Goal: Find specific page/section: Find specific page/section

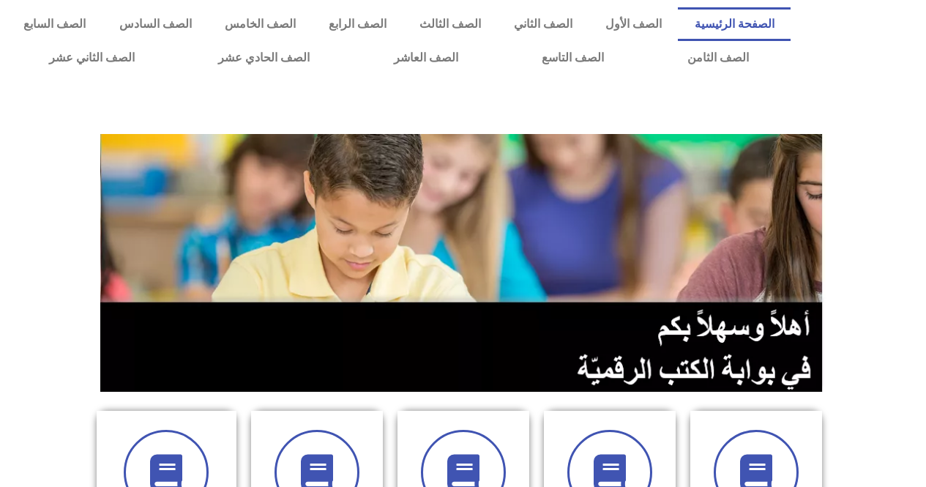
scroll to position [431, 0]
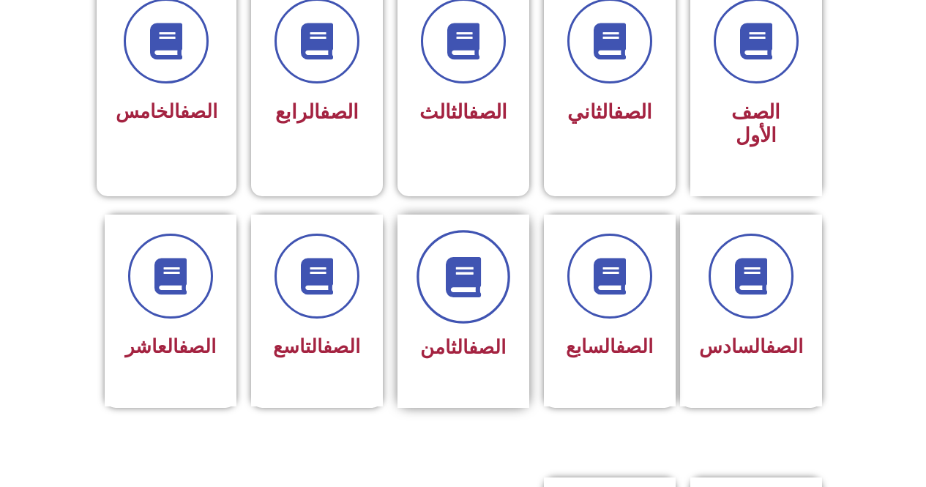
click at [472, 282] on span at bounding box center [464, 277] width 94 height 94
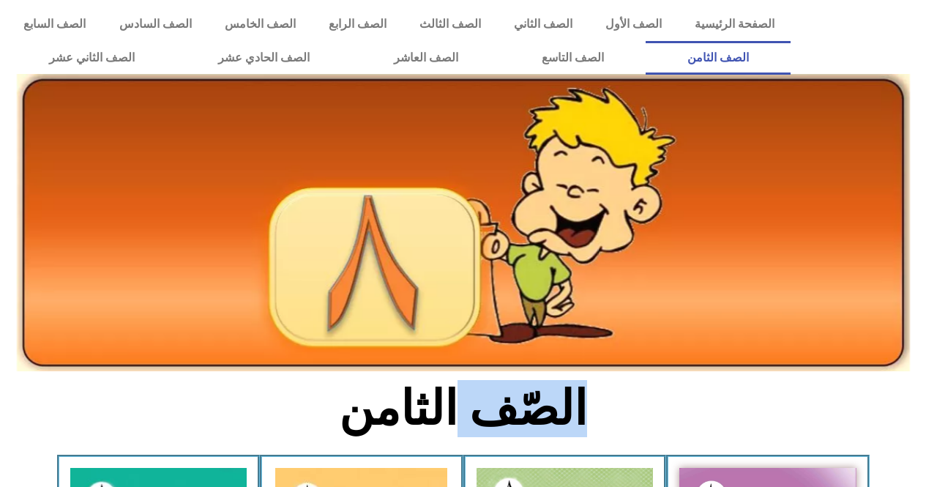
drag, startPoint x: 456, startPoint y: 391, endPoint x: 437, endPoint y: 325, distance: 68.6
drag, startPoint x: 732, startPoint y: 390, endPoint x: 748, endPoint y: 327, distance: 64.8
click at [732, 390] on section "الصّف الثامن" at bounding box center [463, 417] width 926 height 76
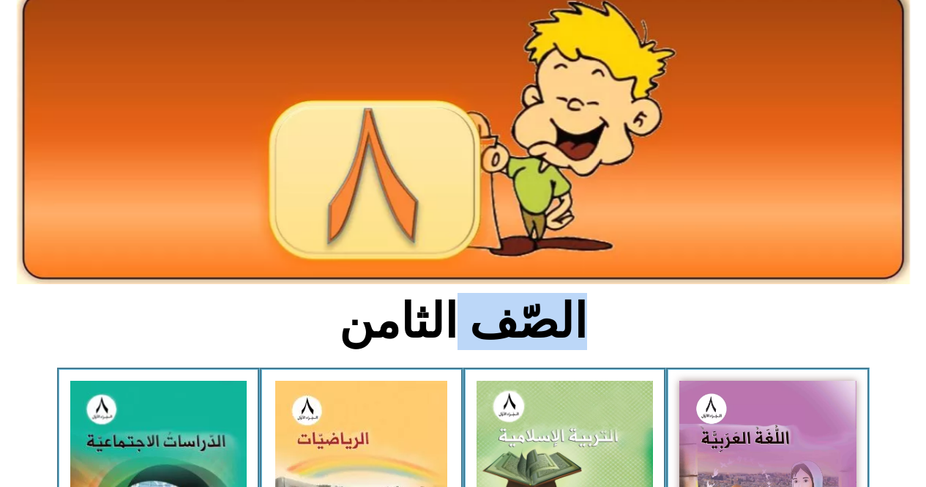
scroll to position [274, 0]
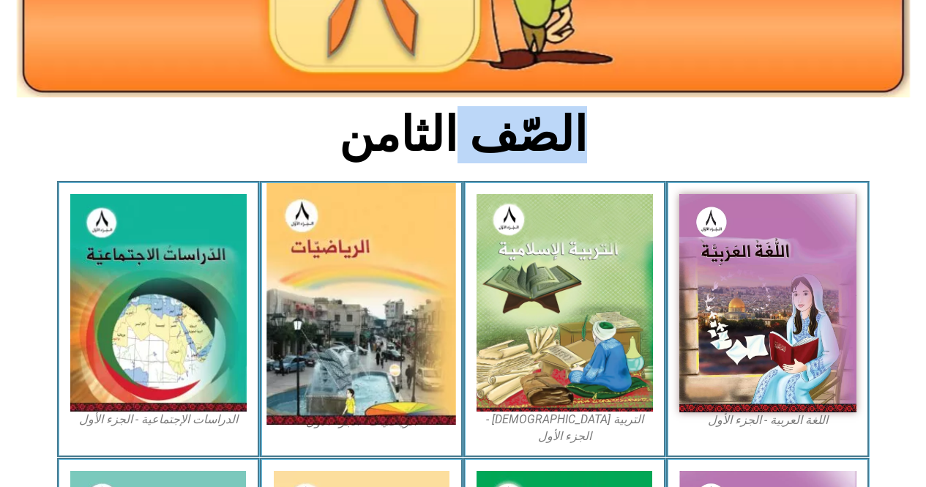
click at [358, 297] on img at bounding box center [362, 304] width 190 height 242
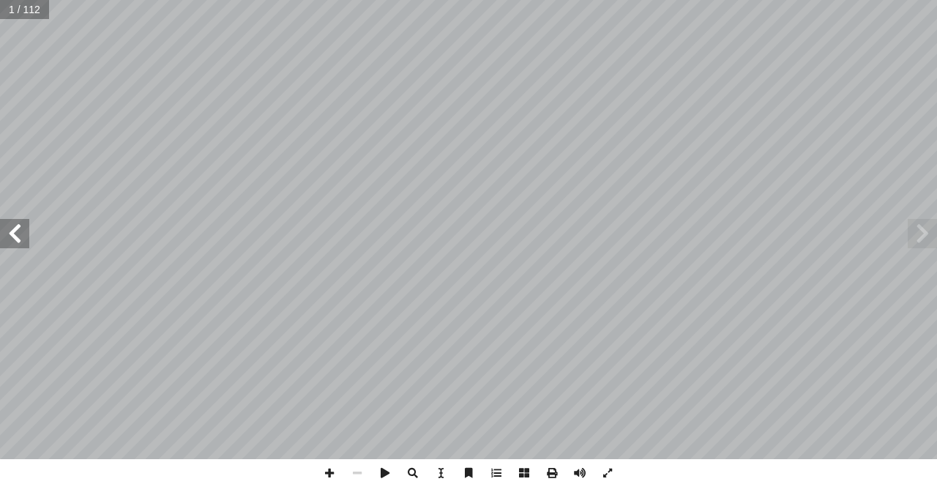
click at [8, 239] on span at bounding box center [14, 233] width 29 height 29
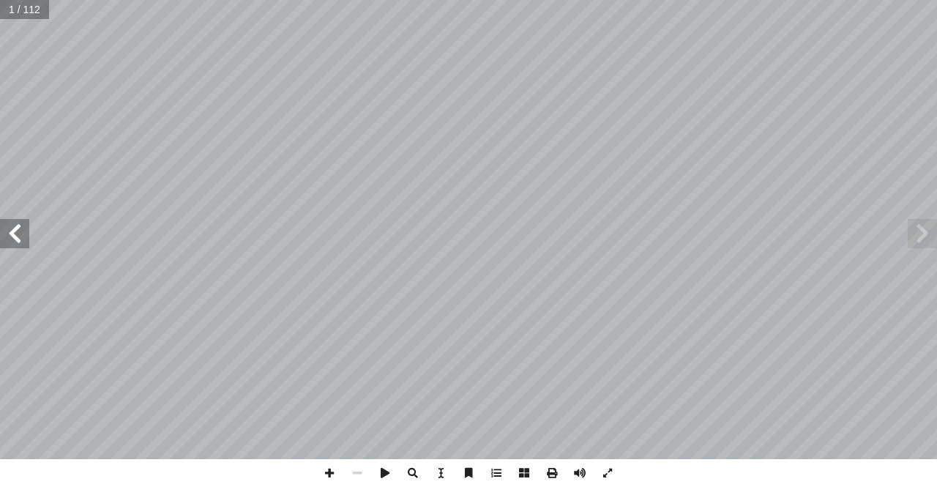
click at [8, 239] on span at bounding box center [14, 233] width 29 height 29
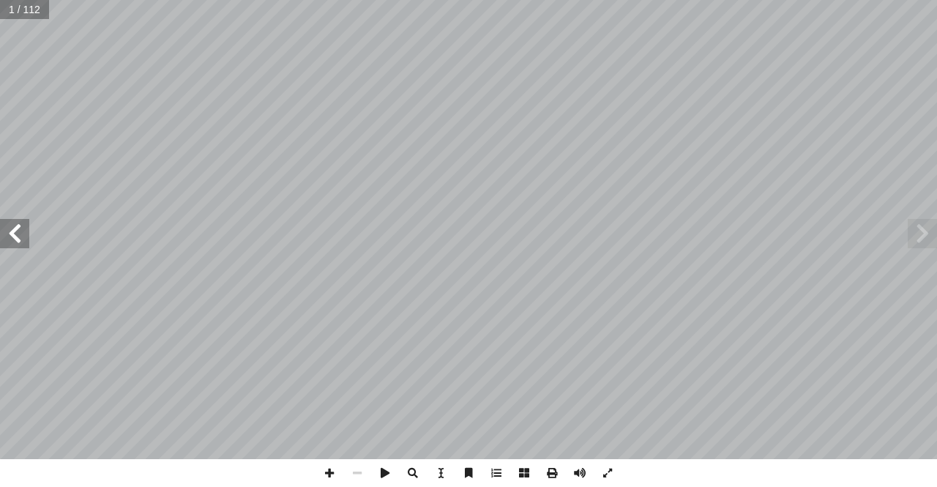
click at [8, 239] on span at bounding box center [14, 233] width 29 height 29
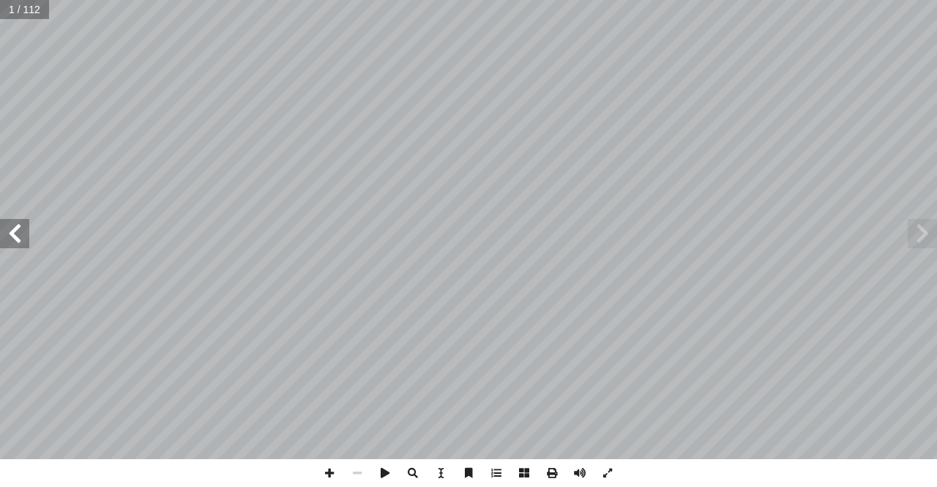
click at [8, 239] on span at bounding box center [14, 233] width 29 height 29
click at [285, 133] on html "الصفحة الرئيسية الصف الأول الصف الثاني الصف الثالث الصف الرابع الصف الخامس الصف…" at bounding box center [468, 66] width 937 height 133
